Goal: Find specific page/section: Find specific page/section

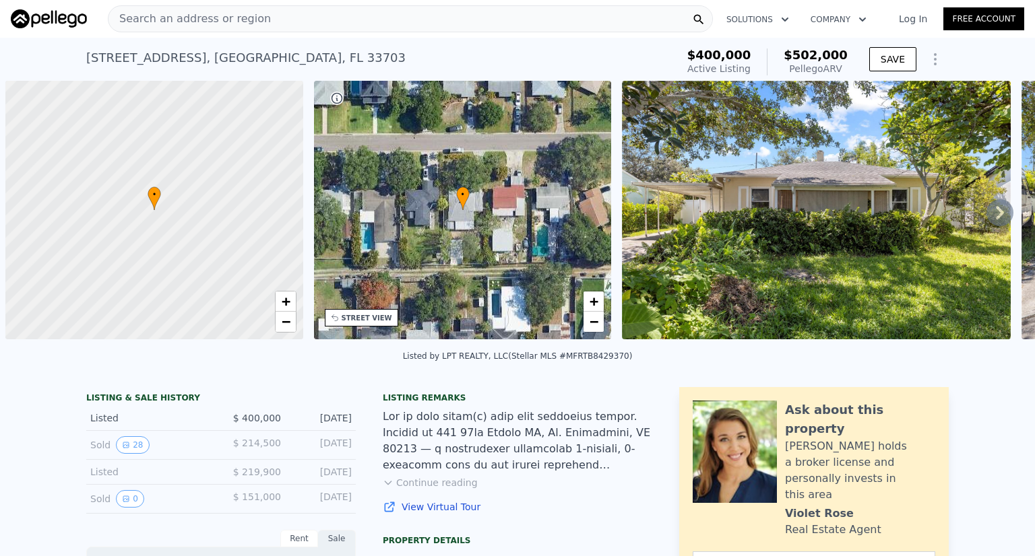
scroll to position [0, 5]
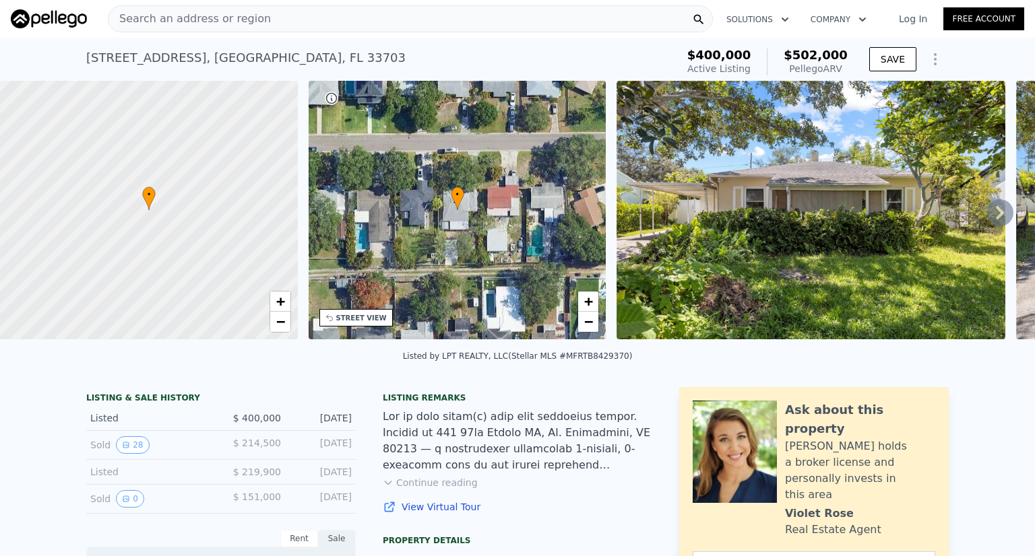
click at [310, 11] on div "Search an address or region" at bounding box center [410, 18] width 605 height 27
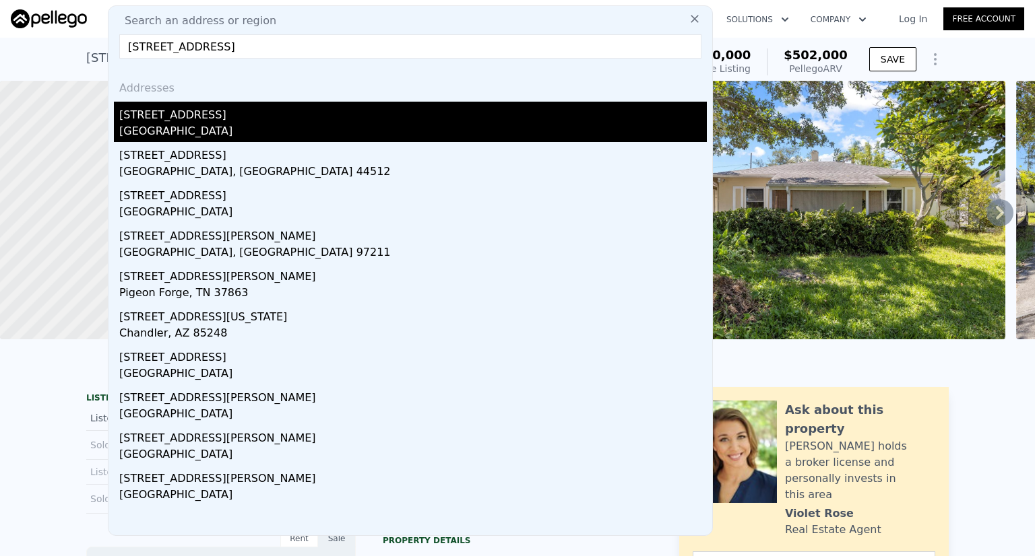
type input "[STREET_ADDRESS]"
click at [195, 107] on div "[STREET_ADDRESS]" at bounding box center [412, 113] width 587 height 22
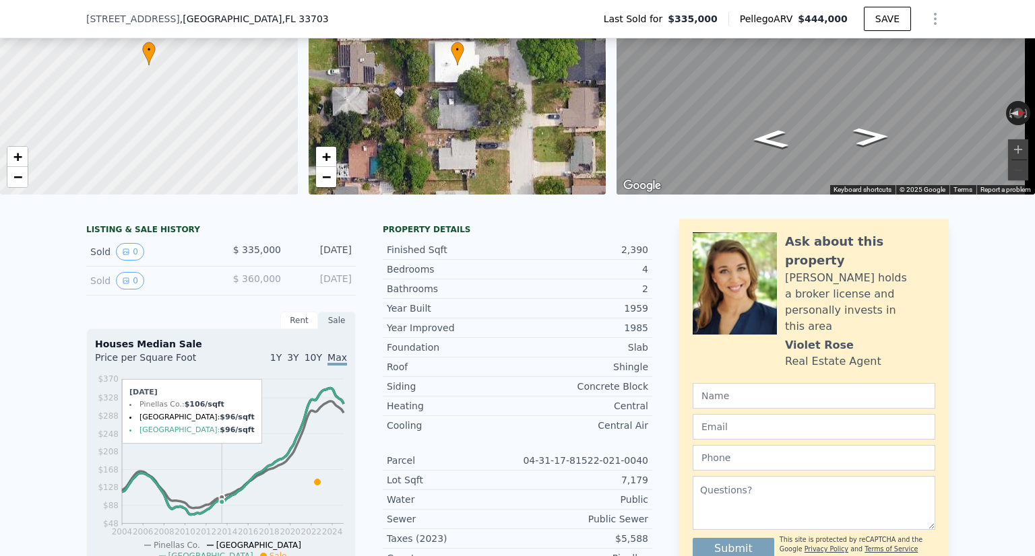
scroll to position [62, 0]
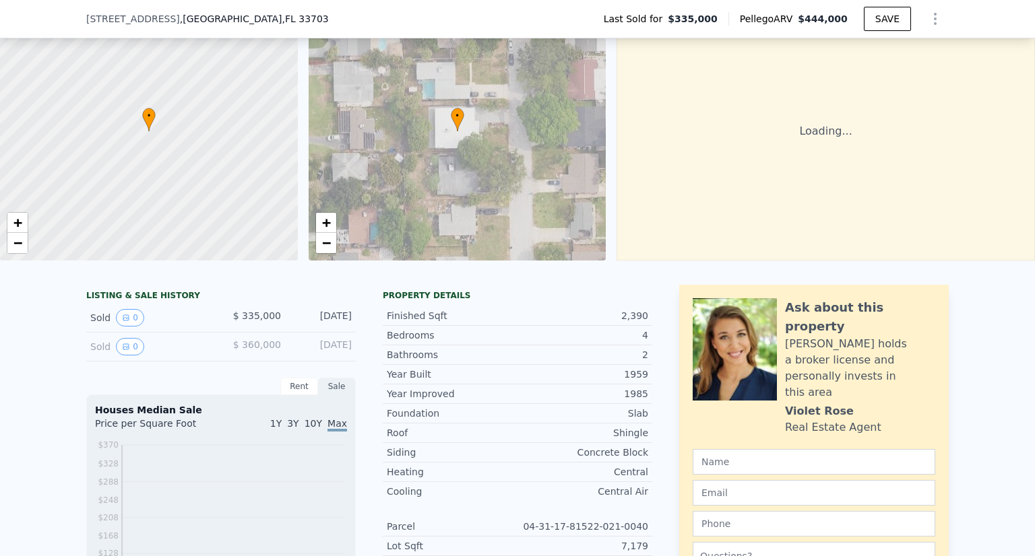
scroll to position [62, 0]
